Goal: Task Accomplishment & Management: Complete application form

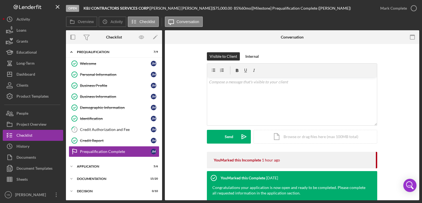
scroll to position [29, 0]
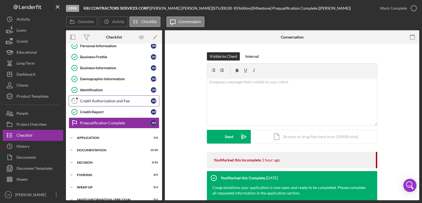
click at [114, 99] on div "Credit Authorization and Fee" at bounding box center [115, 101] width 71 height 4
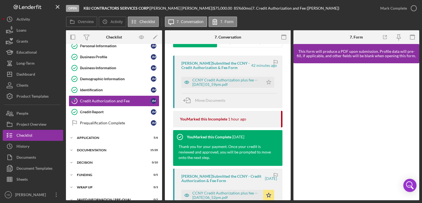
scroll to position [84, 0]
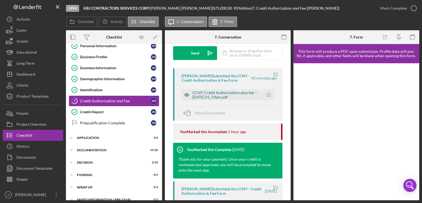
click at [222, 99] on div "CCNY Credit Authorization plus fee -- [DATE] 01_59pm.pdf" at bounding box center [226, 94] width 68 height 9
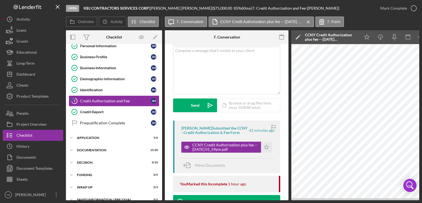
scroll to position [0, 0]
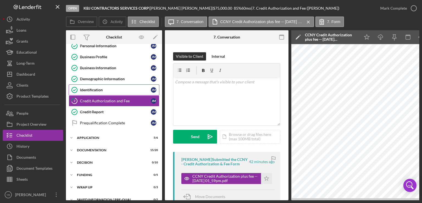
click at [88, 88] on div "Identification" at bounding box center [115, 90] width 71 height 4
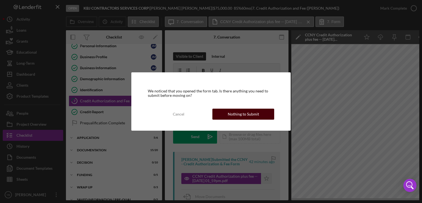
click at [242, 114] on div "Nothing to Submit" at bounding box center [243, 114] width 31 height 11
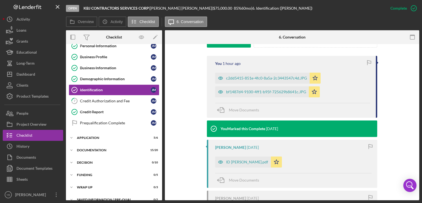
scroll to position [171, 0]
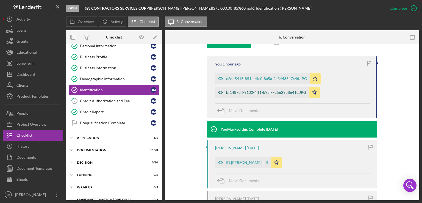
click at [293, 93] on div "bf1487d4-9100-4ff1-b95f-725629b8641c.JPG" at bounding box center [266, 92] width 80 height 4
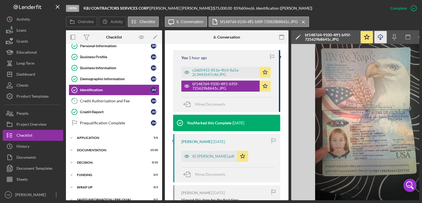
click at [382, 38] on icon "button" at bounding box center [380, 36] width 5 height 3
click at [25, 32] on div "Loans" at bounding box center [21, 31] width 10 height 12
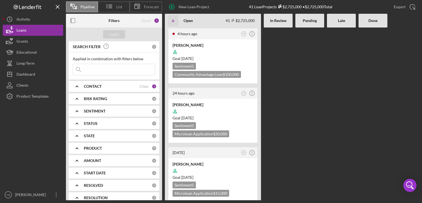
click at [277, 103] on Review at bounding box center [278, 113] width 29 height 173
click at [314, 106] on div at bounding box center [310, 113] width 29 height 173
click at [315, 107] on div at bounding box center [310, 113] width 29 height 173
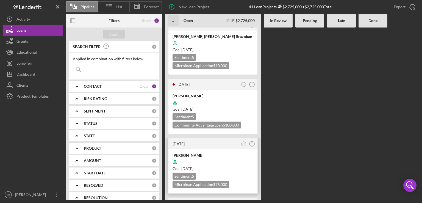
click at [228, 157] on div at bounding box center [213, 162] width 81 height 10
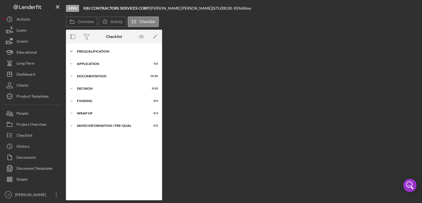
click at [94, 49] on div "Icon/Expander Prequalification 7 / 9" at bounding box center [114, 51] width 96 height 11
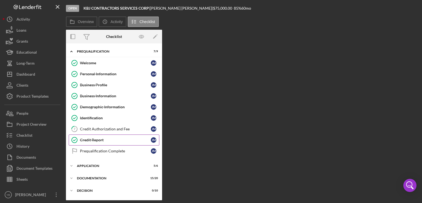
click at [95, 138] on div "Credit Report" at bounding box center [115, 140] width 71 height 4
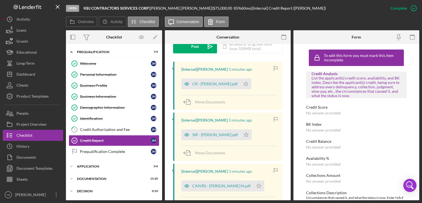
scroll to position [162, 0]
click at [212, 84] on div "CR - [PERSON_NAME].pdf" at bounding box center [214, 83] width 45 height 4
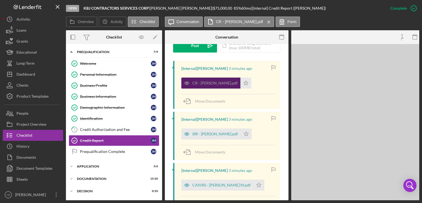
scroll to position [168, 0]
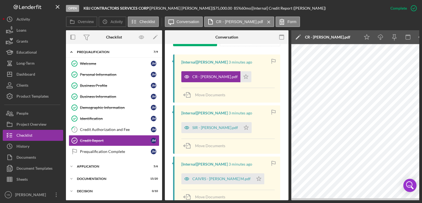
drag, startPoint x: 246, startPoint y: 200, endPoint x: 284, endPoint y: 200, distance: 38.2
click at [284, 200] on div "Open KBJ CONTRACTORS SERVICES CORP | [PERSON_NAME] | $75,000.00 85 % 60 mo | [I…" at bounding box center [211, 101] width 422 height 203
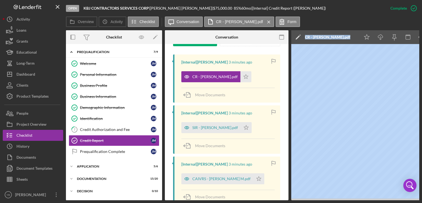
drag, startPoint x: 284, startPoint y: 200, endPoint x: 305, endPoint y: 199, distance: 21.5
click at [305, 199] on div "Overview Internal Workflow Stage Open Icon/Dropdown Arrow Archive (can unarchiv…" at bounding box center [243, 115] width 354 height 170
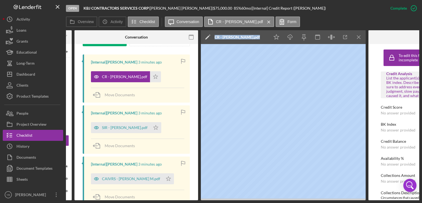
scroll to position [0, 100]
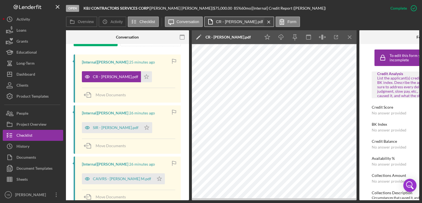
click at [264, 20] on icon "Icon/Menu Close" at bounding box center [269, 22] width 10 height 14
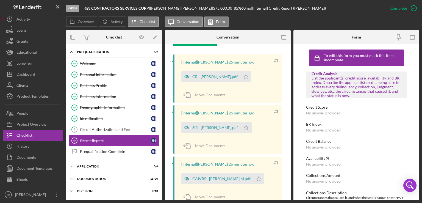
scroll to position [162, 0]
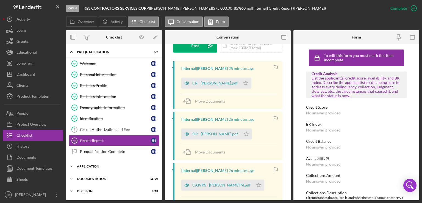
click at [91, 163] on div "Icon/Expander Application 5 / 6" at bounding box center [114, 166] width 96 height 11
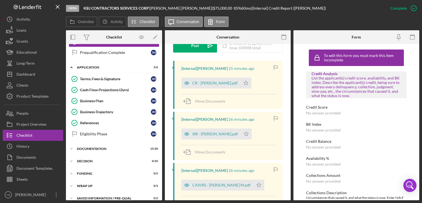
scroll to position [104, 0]
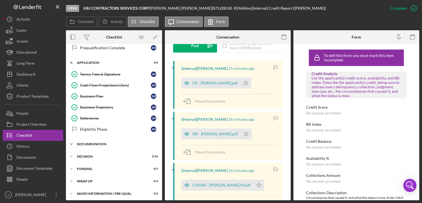
click at [97, 142] on div "Documentation" at bounding box center [116, 143] width 78 height 3
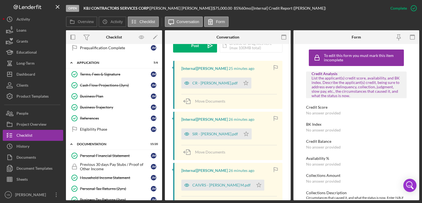
click at [161, 127] on div "Icon/Expander Prequalification 7 / 9 Welcome Welcome [PERSON_NAME] Personal Inf…" at bounding box center [114, 122] width 96 height 156
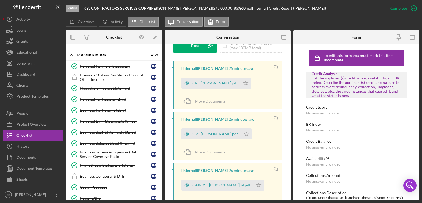
scroll to position [195, 0]
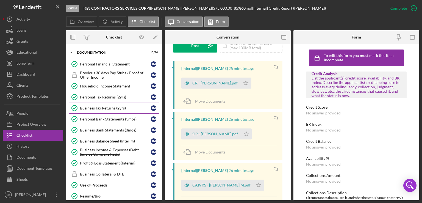
click at [115, 106] on div "Business Tax Returns (2yrs)" at bounding box center [115, 108] width 71 height 4
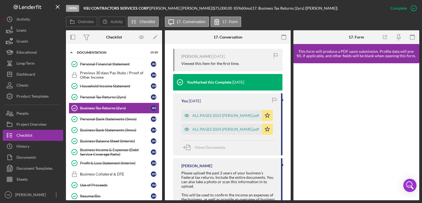
scroll to position [186, 0]
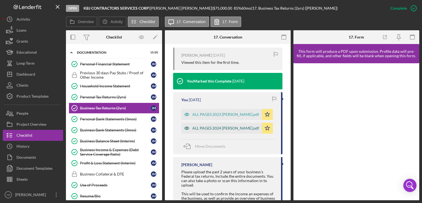
click at [221, 126] on div "ALL PAGES 2024 [PERSON_NAME].pdf" at bounding box center [221, 128] width 81 height 11
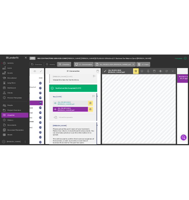
scroll to position [0, 66]
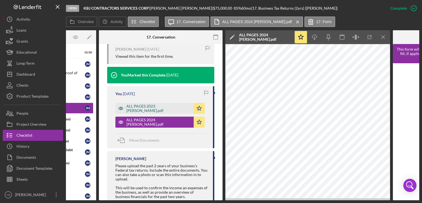
click at [155, 113] on div "ALL PAGES 2023 [PERSON_NAME].pdf" at bounding box center [158, 108] width 65 height 9
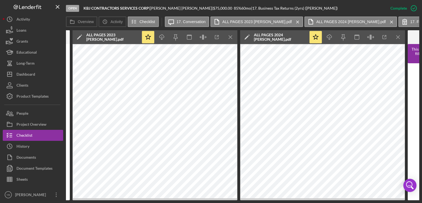
scroll to position [0, 230]
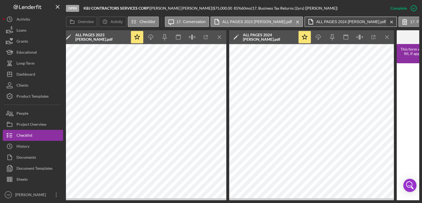
click at [387, 22] on icon "Icon/Menu Close" at bounding box center [392, 22] width 10 height 14
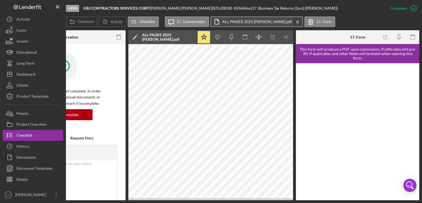
click at [278, 22] on button "ALL PAGES 2023 [PERSON_NAME].pdf Icon/Menu Close" at bounding box center [257, 21] width 93 height 10
